Goal: Task Accomplishment & Management: Manage account settings

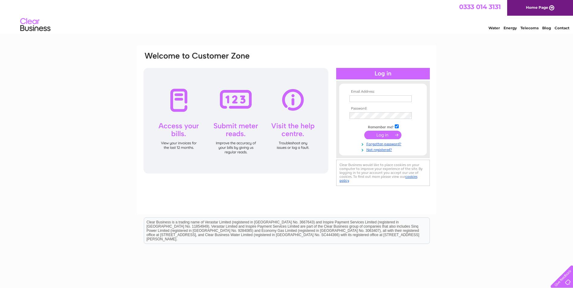
type input "info@hospitality-training.org.uk"
click at [377, 134] on input "submit" at bounding box center [383, 135] width 37 height 8
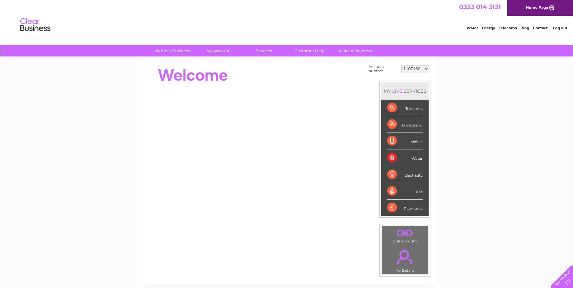
click at [426, 70] on select "1107160 30309693" at bounding box center [416, 68] width 28 height 7
click at [402, 65] on select "1107160 30309693" at bounding box center [416, 68] width 28 height 7
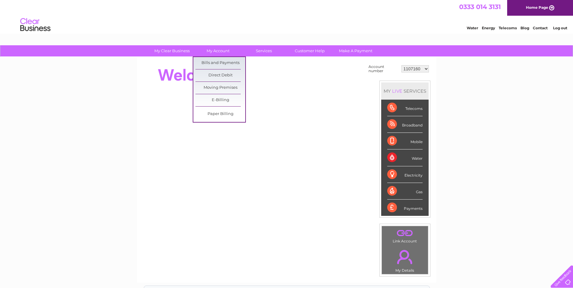
click at [221, 67] on link "Bills and Payments" at bounding box center [221, 63] width 50 height 12
click at [219, 66] on link "Bills and Payments" at bounding box center [221, 63] width 50 height 12
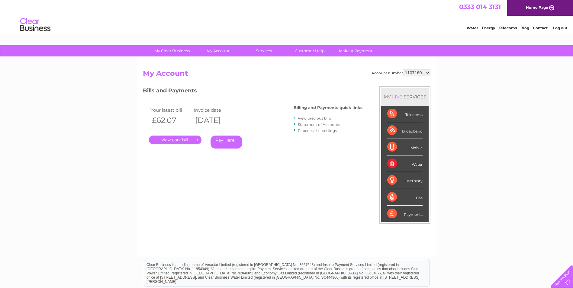
click at [429, 72] on select "1107160 30309693" at bounding box center [417, 72] width 28 height 7
select select "30309693"
click at [403, 69] on select "1107160 30309693" at bounding box center [417, 72] width 28 height 7
